Goal: Task Accomplishment & Management: Use online tool/utility

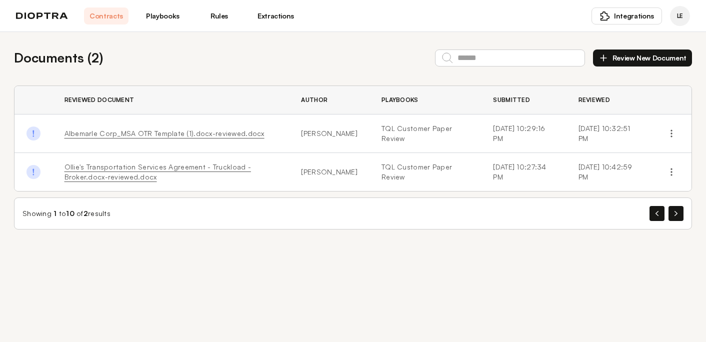
click at [172, 14] on link "Playbooks" at bounding box center [162, 15] width 44 height 17
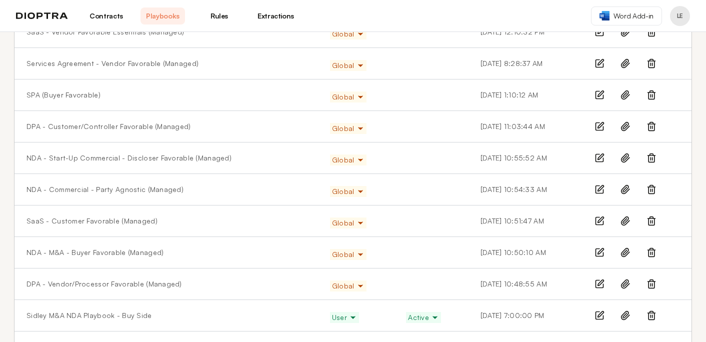
scroll to position [292, 0]
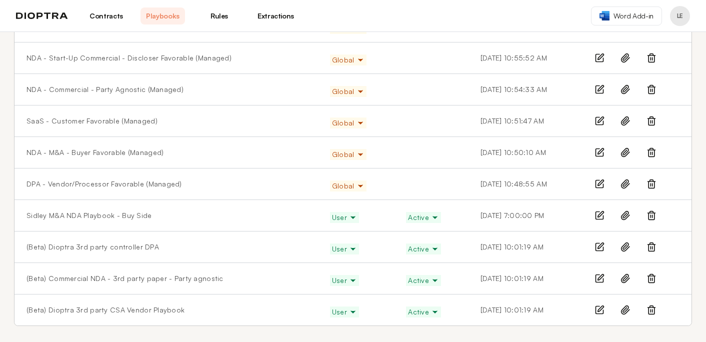
click at [98, 13] on link "Contracts" at bounding box center [106, 15] width 44 height 17
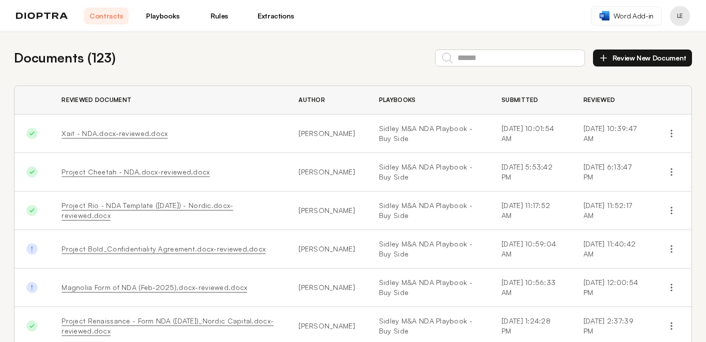
click at [625, 59] on button "Review New Document" at bounding box center [642, 57] width 99 height 17
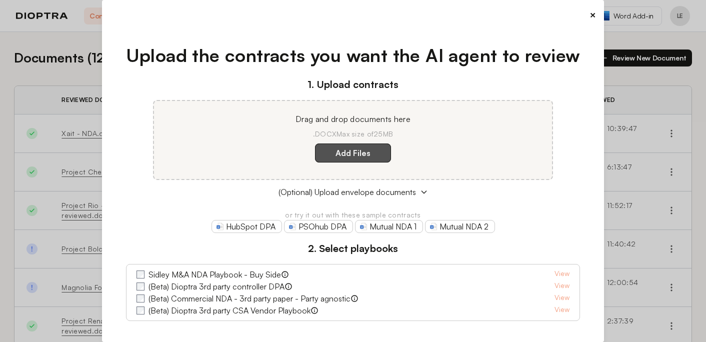
click at [348, 155] on label "Add Files" at bounding box center [353, 152] width 76 height 19
click at [0, 0] on here "Add Files" at bounding box center [0, 0] width 0 height 0
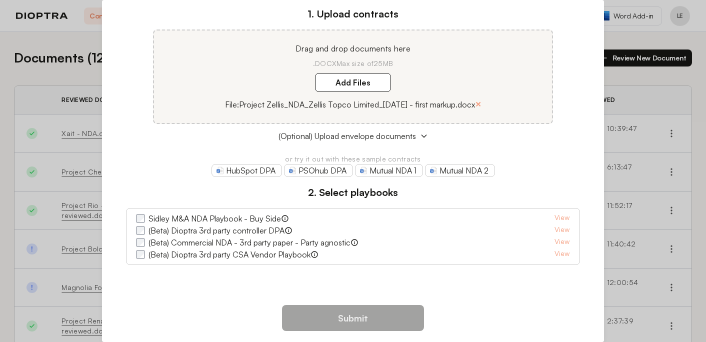
scroll to position [72, 0]
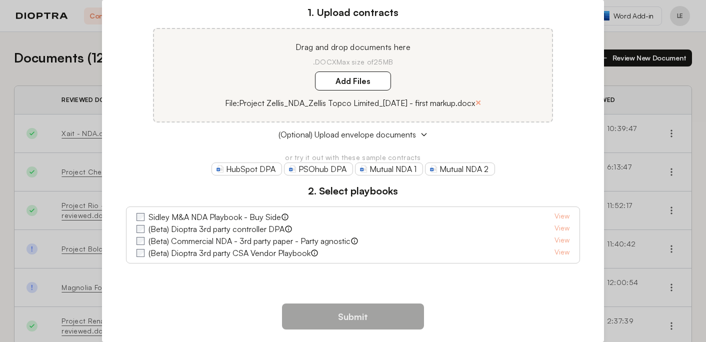
click at [248, 216] on label "Sidley M&A NDA Playbook - Buy Side" at bounding box center [214, 217] width 132 height 12
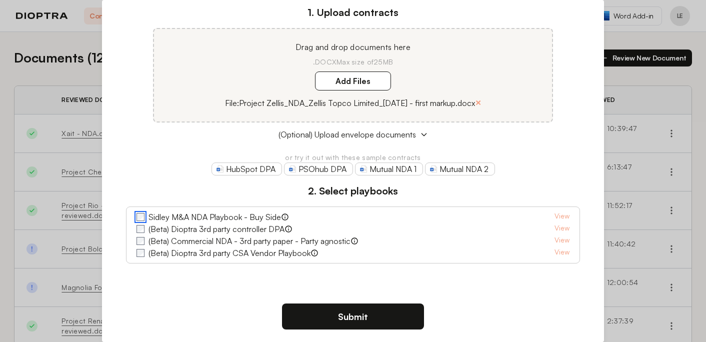
scroll to position [83, 0]
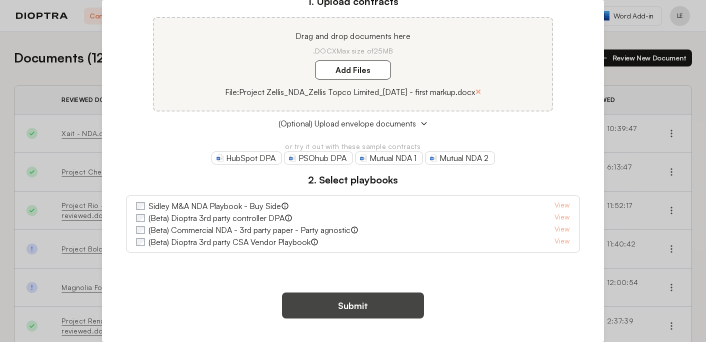
click at [338, 303] on button "Submit" at bounding box center [353, 305] width 142 height 26
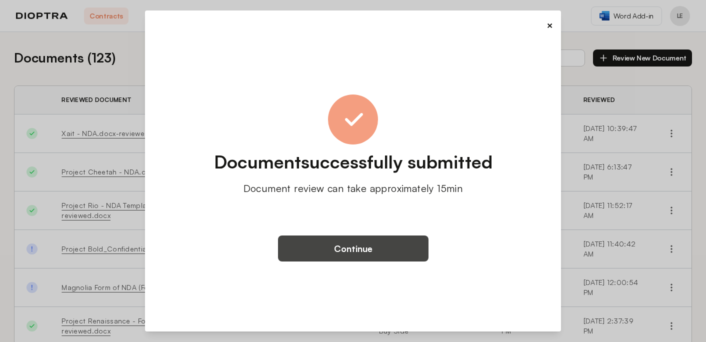
click at [351, 250] on button "Continue" at bounding box center [353, 248] width 150 height 26
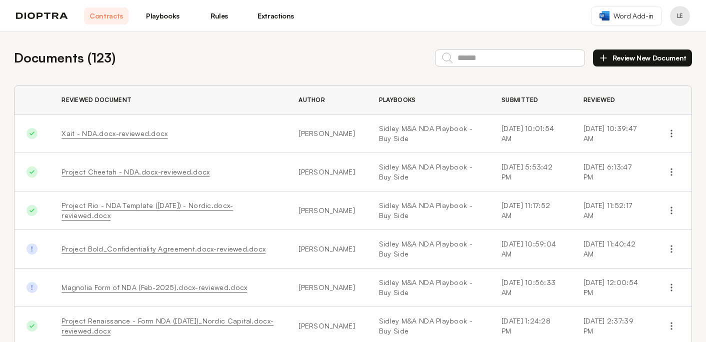
click at [629, 59] on button "Review New Document" at bounding box center [642, 57] width 99 height 17
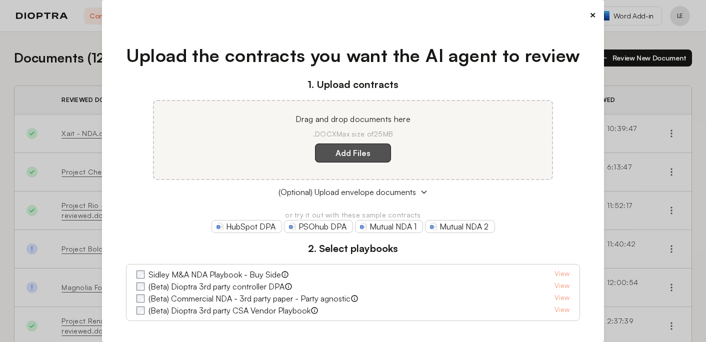
click at [368, 152] on label "Add Files" at bounding box center [353, 152] width 76 height 19
click at [0, 0] on here "Add Files" at bounding box center [0, 0] width 0 height 0
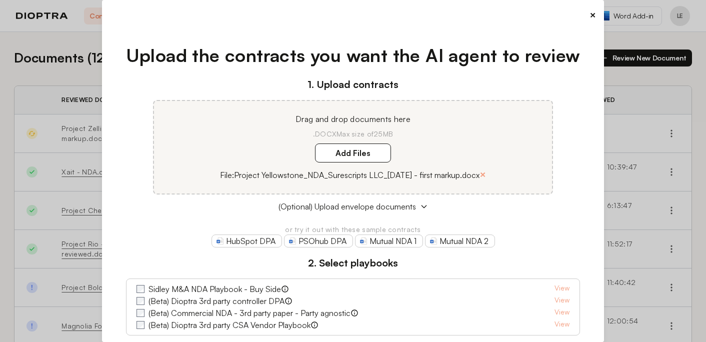
click at [196, 291] on label "Sidley M&A NDA Playbook - Buy Side" at bounding box center [214, 289] width 132 height 12
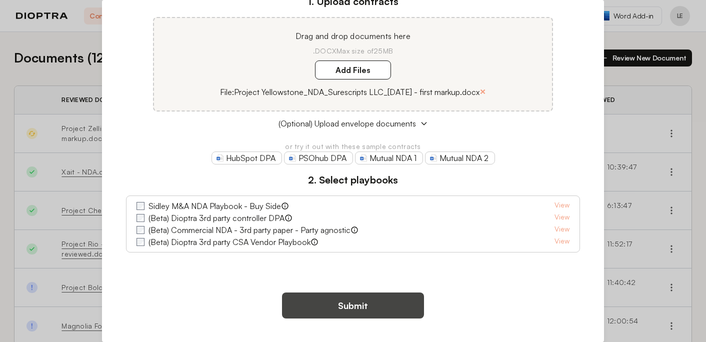
click at [334, 300] on button "Submit" at bounding box center [353, 305] width 142 height 26
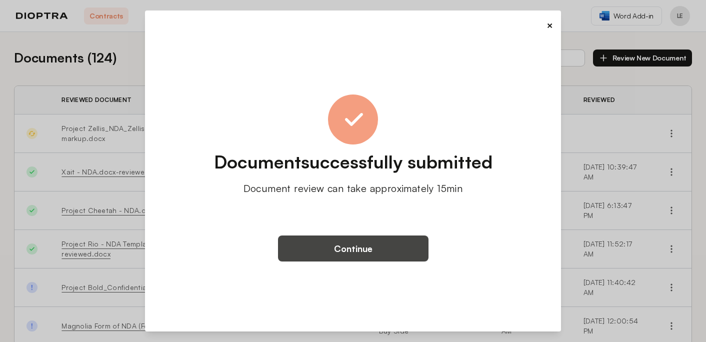
click at [342, 251] on button "Continue" at bounding box center [353, 248] width 150 height 26
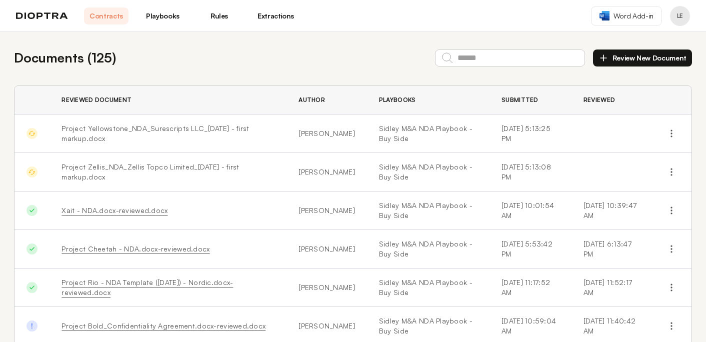
click at [147, 19] on link "Playbooks" at bounding box center [162, 15] width 44 height 17
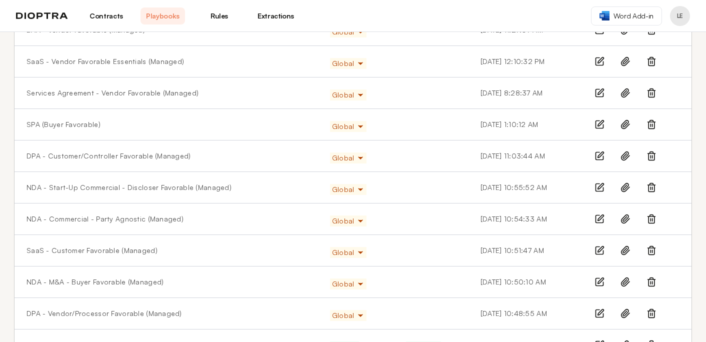
scroll to position [292, 0]
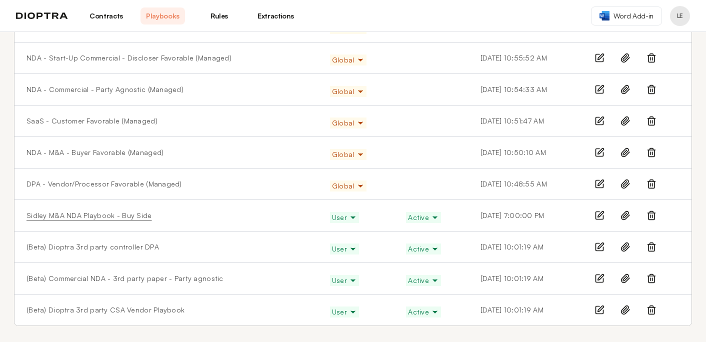
click at [99, 215] on link "Sidley M&A NDA Playbook - Buy Side" at bounding box center [88, 215] width 125 height 10
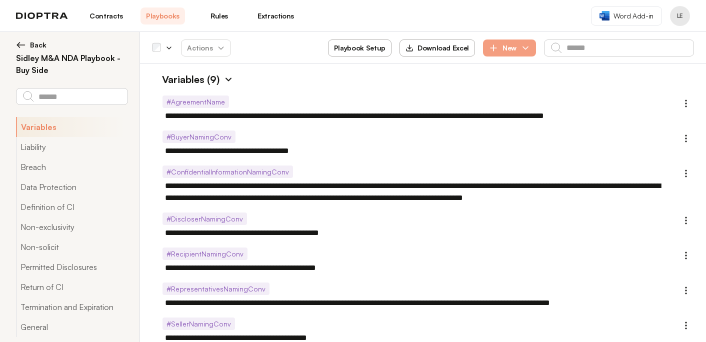
click at [229, 78] on img at bounding box center [228, 79] width 10 height 10
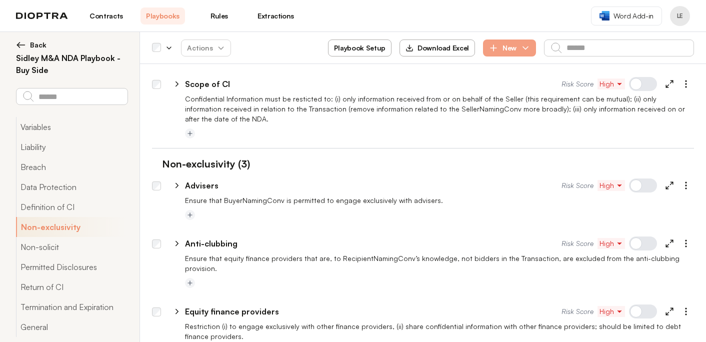
scroll to position [164, 0]
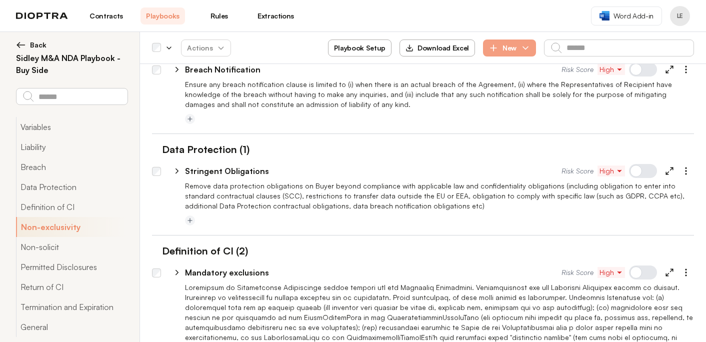
type textarea "*"
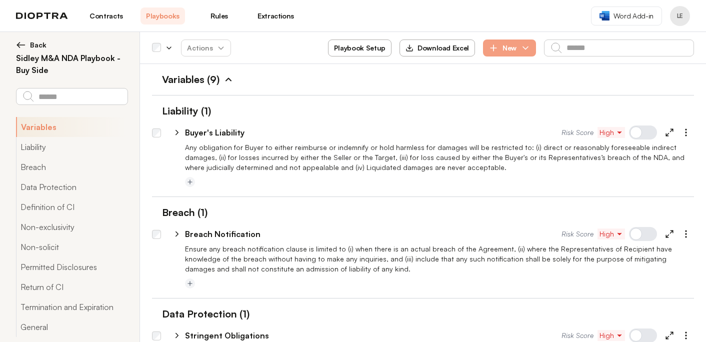
click at [32, 43] on span "Back" at bounding box center [38, 45] width 16 height 10
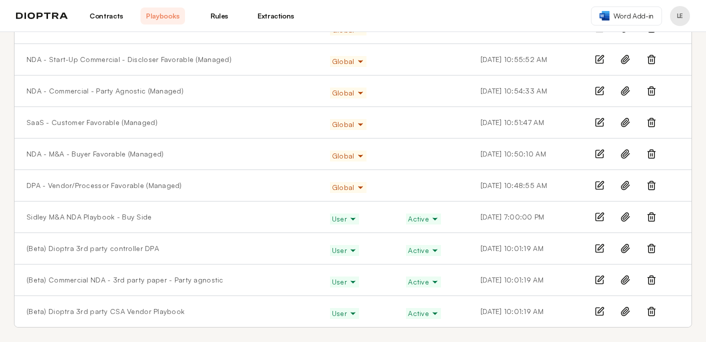
scroll to position [292, 0]
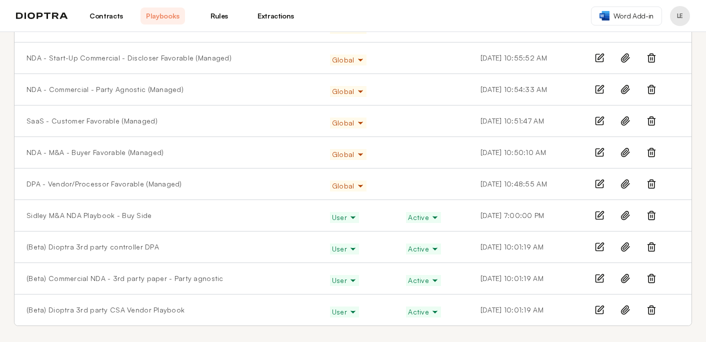
click at [113, 19] on link "Contracts" at bounding box center [106, 15] width 44 height 17
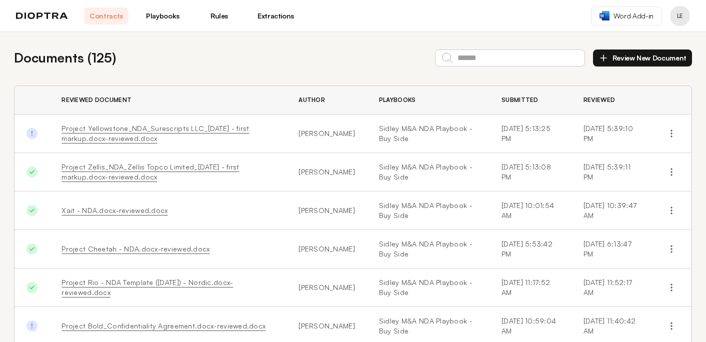
click at [135, 132] on link "Project Yellowstone_NDA_Surescripts LLC_[DATE] - first markup.docx-reviewed.docx" at bounding box center [154, 133] width 187 height 18
click at [133, 129] on link "Project Yellowstone_NDA_Surescripts LLC_[DATE] - first markup.docx-reviewed.docx" at bounding box center [154, 133] width 187 height 18
click at [130, 168] on link "Project Zellis_NDA_Zellis Topco Limited_[DATE] - first markup.docx-reviewed.docx" at bounding box center [149, 171] width 177 height 18
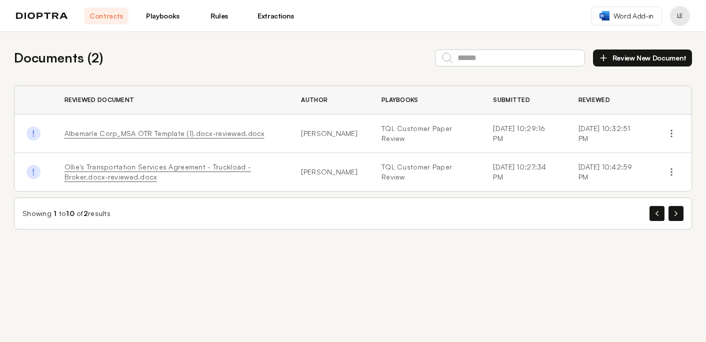
click at [104, 133] on link "Albemarle Corp_MSA OTR Template (1).docx-reviewed.docx" at bounding box center [164, 133] width 200 height 8
click at [675, 136] on icon "button" at bounding box center [671, 133] width 10 height 10
click at [629, 160] on button "Download Original" at bounding box center [627, 157] width 91 height 18
click at [670, 172] on icon "button" at bounding box center [671, 172] width 10 height 10
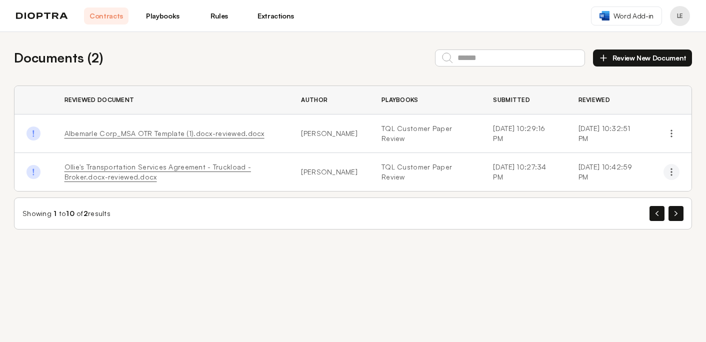
click at [671, 176] on icon "button" at bounding box center [671, 172] width 10 height 10
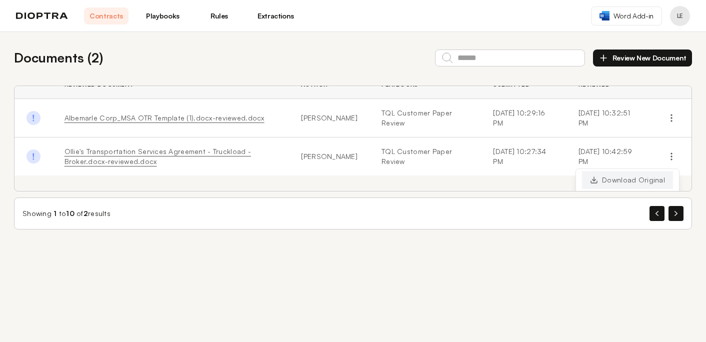
scroll to position [34, 0]
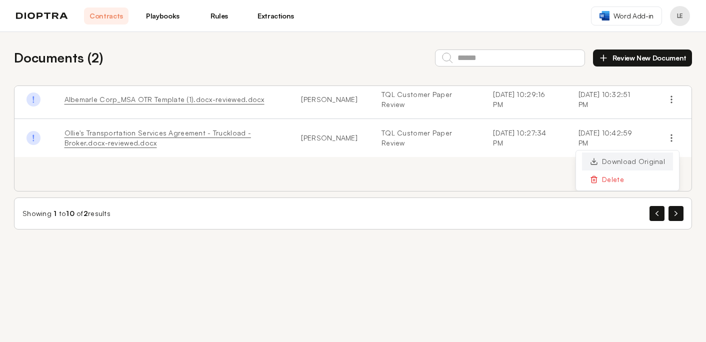
click at [624, 158] on button "Download Original" at bounding box center [627, 161] width 91 height 18
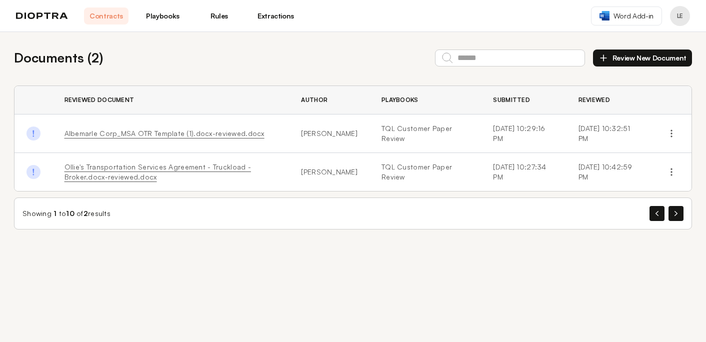
scroll to position [0, 0]
click at [626, 54] on button "Review New Document" at bounding box center [642, 57] width 99 height 17
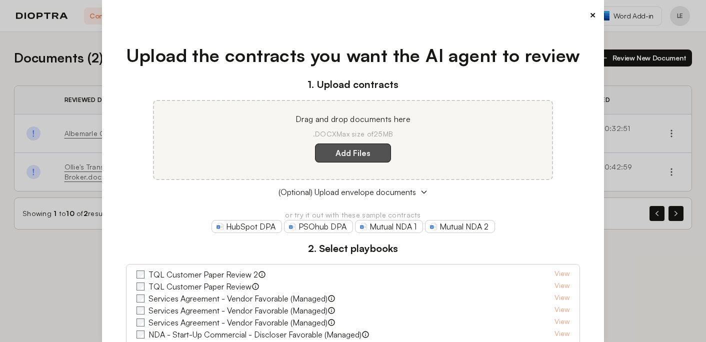
click at [366, 153] on label "Add Files" at bounding box center [353, 152] width 76 height 19
click at [0, 0] on here "Add Files" at bounding box center [0, 0] width 0 height 0
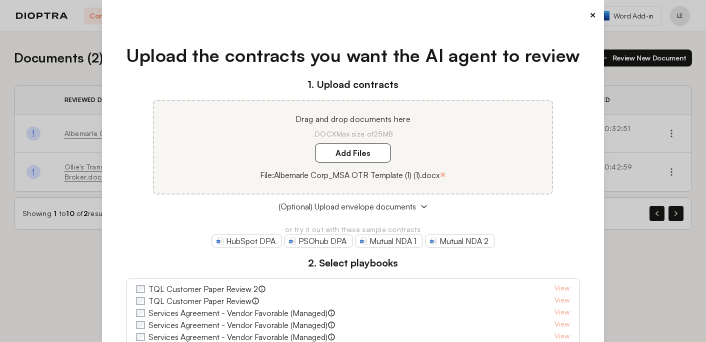
click at [227, 290] on label "TQL Customer Paper Review 2" at bounding box center [202, 289] width 109 height 12
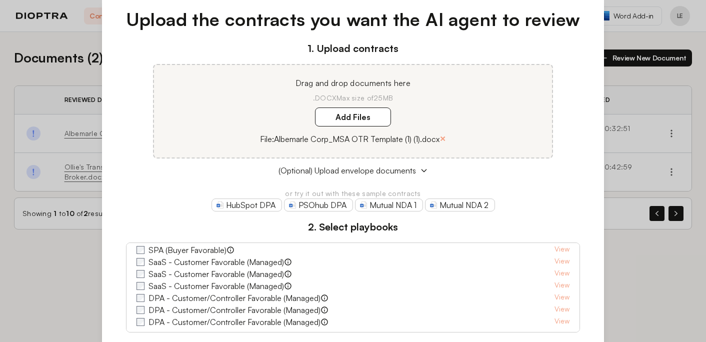
scroll to position [116, 0]
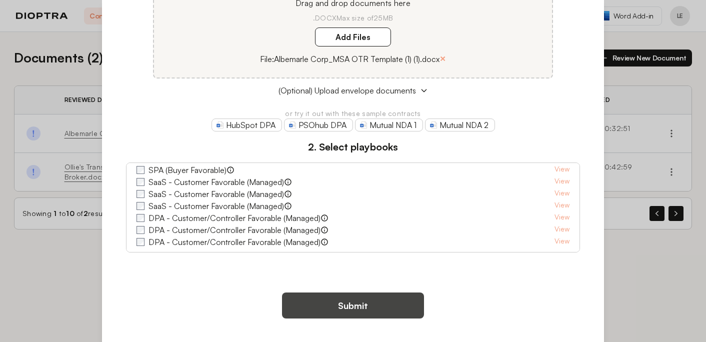
click at [368, 303] on button "Submit" at bounding box center [353, 305] width 142 height 26
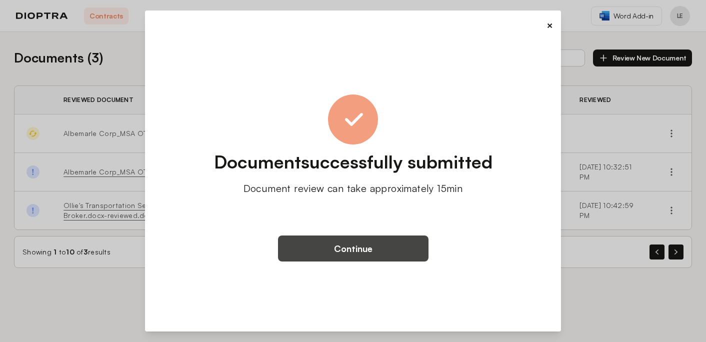
click at [358, 250] on button "Continue" at bounding box center [353, 248] width 150 height 26
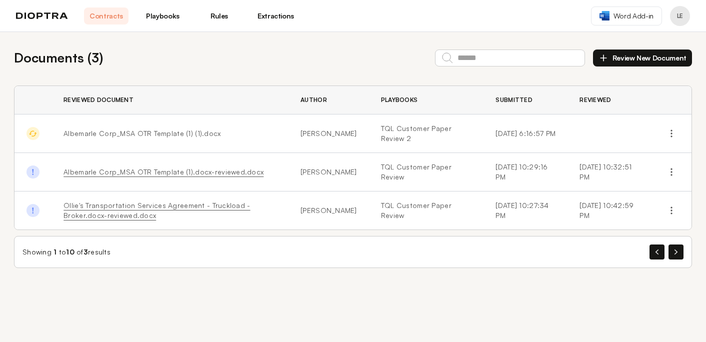
click at [653, 58] on button "Review New Document" at bounding box center [642, 57] width 99 height 17
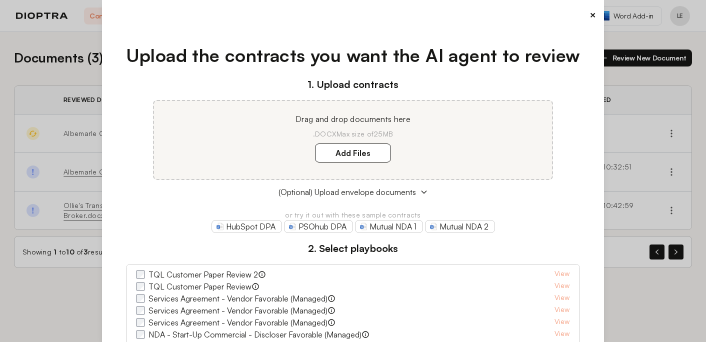
click at [589, 13] on button "×" at bounding box center [592, 15] width 6 height 14
